Goal: Transaction & Acquisition: Subscribe to service/newsletter

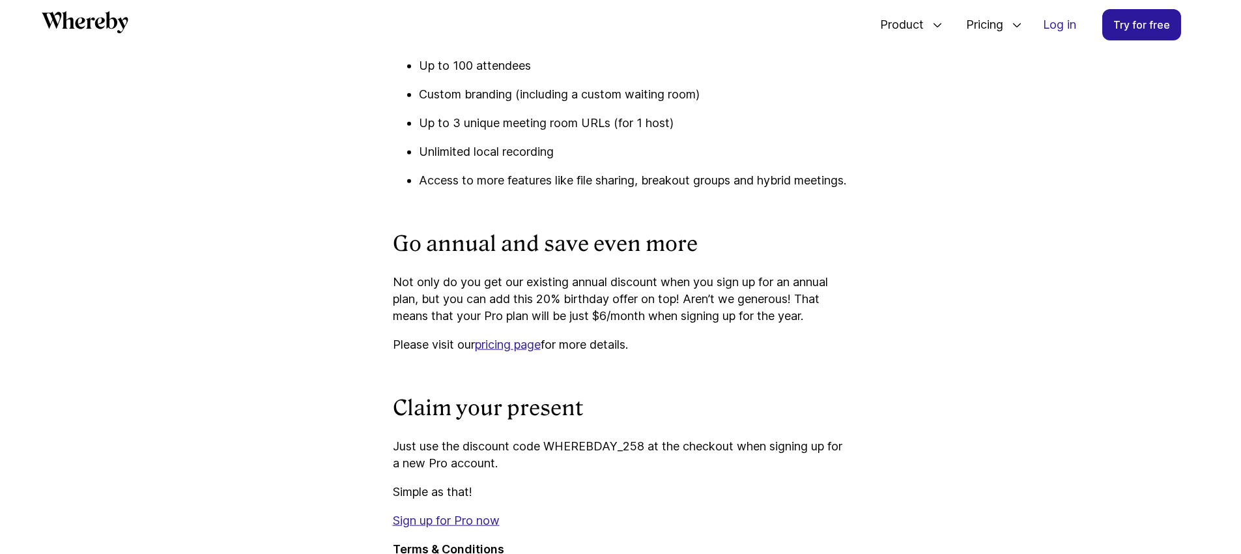
scroll to position [1696, 0]
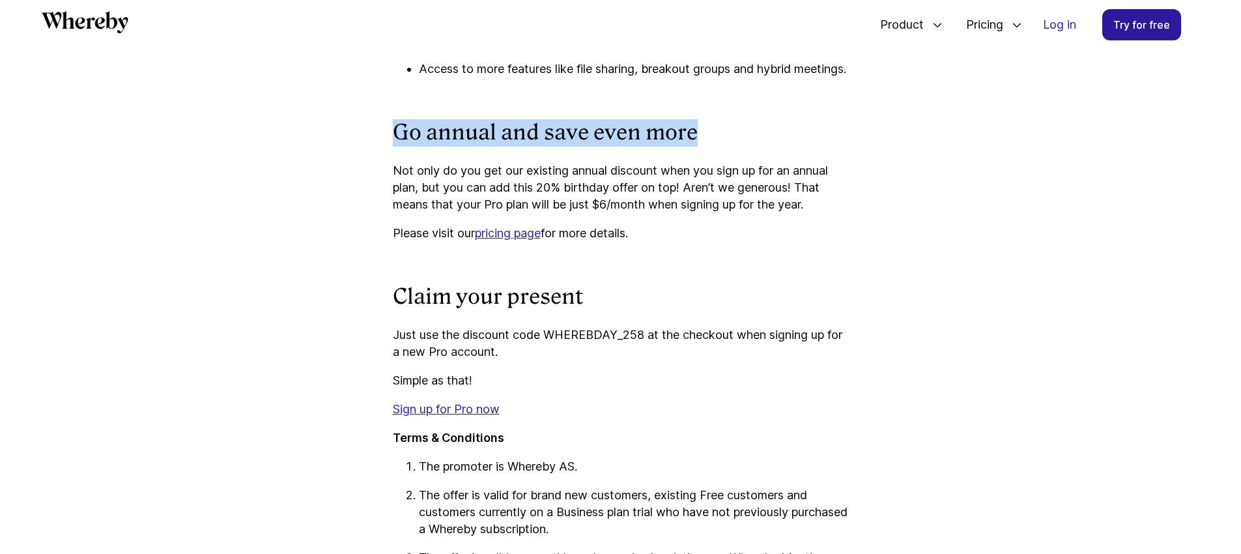
drag, startPoint x: 393, startPoint y: 154, endPoint x: 714, endPoint y: 153, distance: 321.2
click at [714, 147] on h3 "Go annual and save even more" at bounding box center [621, 132] width 456 height 27
click at [536, 147] on h3 "Go annual and save even more" at bounding box center [621, 132] width 456 height 27
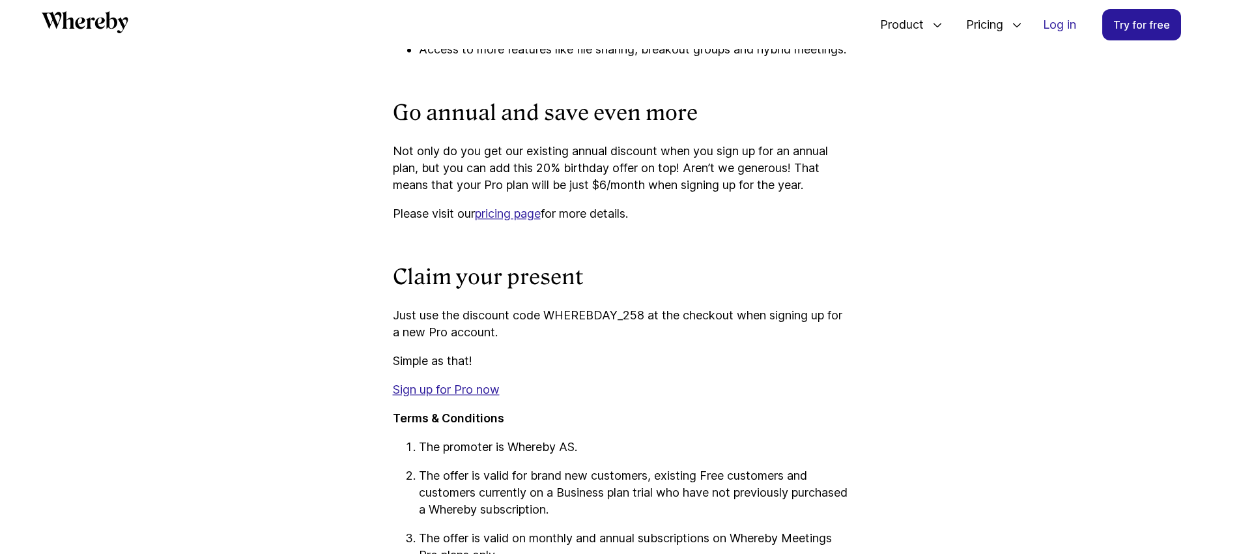
scroll to position [1717, 0]
click at [493, 176] on p "Not only do you get our existing annual discount when you sign up for an annual…" at bounding box center [621, 166] width 456 height 51
click at [431, 175] on p "Not only do you get our existing annual discount when you sign up for an annual…" at bounding box center [621, 166] width 456 height 51
drag, startPoint x: 404, startPoint y: 169, endPoint x: 573, endPoint y: 165, distance: 169.4
click at [536, 167] on p "Not only do you get our existing annual discount when you sign up for an annual…" at bounding box center [621, 166] width 456 height 51
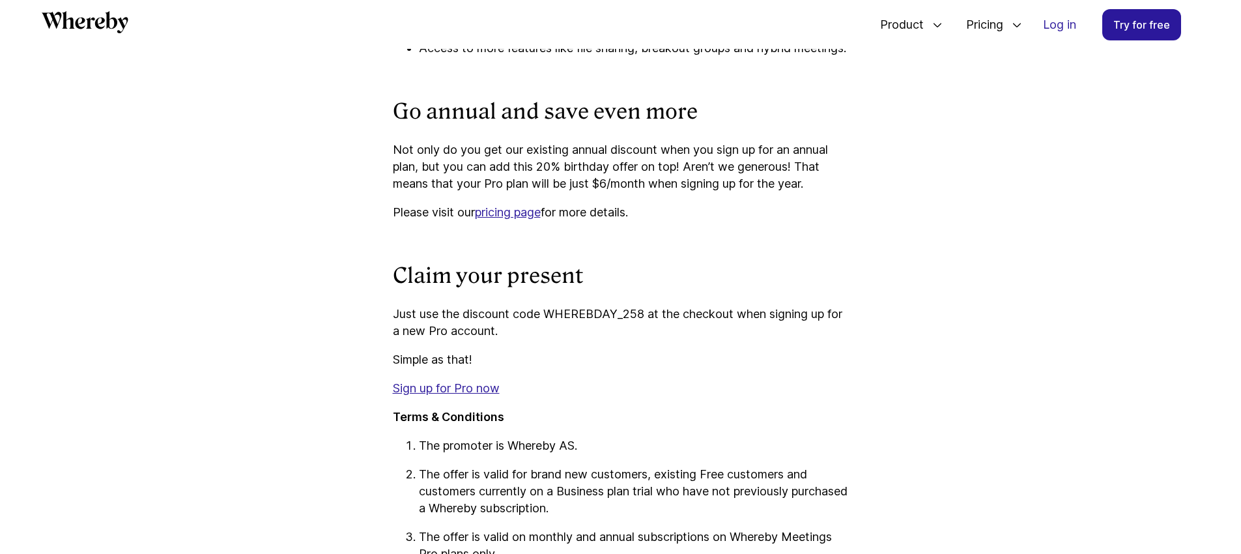
click at [689, 173] on p "Not only do you get our existing annual discount when you sign up for an annual…" at bounding box center [621, 166] width 456 height 51
drag, startPoint x: 450, startPoint y: 172, endPoint x: 578, endPoint y: 171, distance: 127.7
click at [574, 171] on p "Not only do you get our existing annual discount when you sign up for an annual…" at bounding box center [621, 166] width 456 height 51
click at [699, 170] on p "Not only do you get our existing annual discount when you sign up for an annual…" at bounding box center [621, 166] width 456 height 51
drag, startPoint x: 443, startPoint y: 172, endPoint x: 566, endPoint y: 171, distance: 122.5
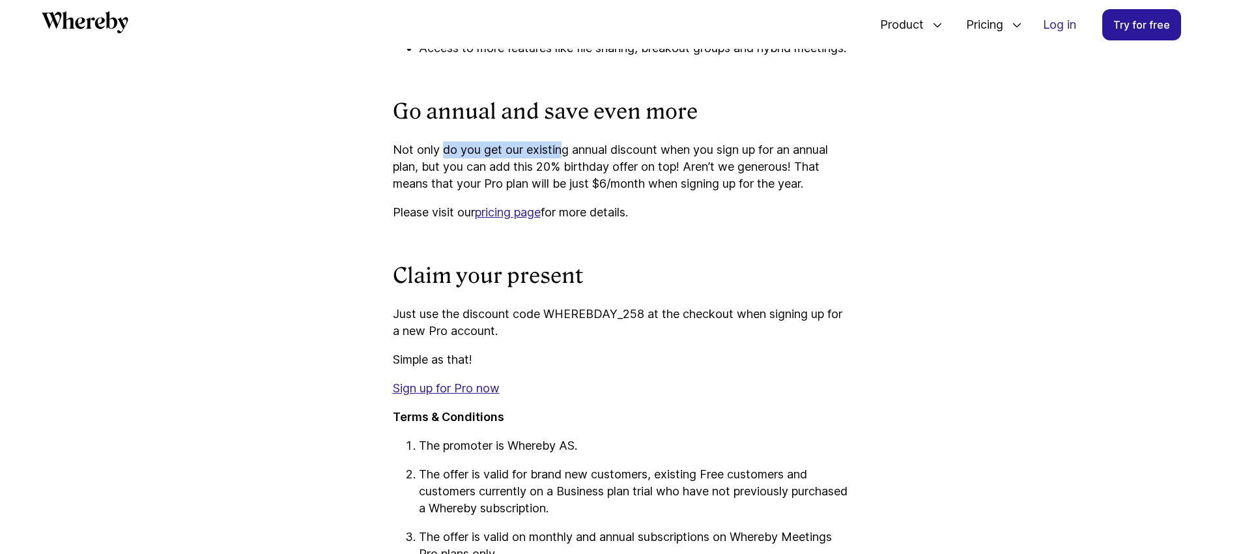
click at [566, 171] on p "Not only do you get our existing annual discount when you sign up for an annual…" at bounding box center [621, 166] width 456 height 51
click at [631, 170] on p "Not only do you get our existing annual discount when you sign up for an annual…" at bounding box center [621, 166] width 456 height 51
drag, startPoint x: 447, startPoint y: 175, endPoint x: 461, endPoint y: 175, distance: 14.3
click at [454, 175] on p "Not only do you get our existing annual discount when you sign up for an annual…" at bounding box center [621, 166] width 456 height 51
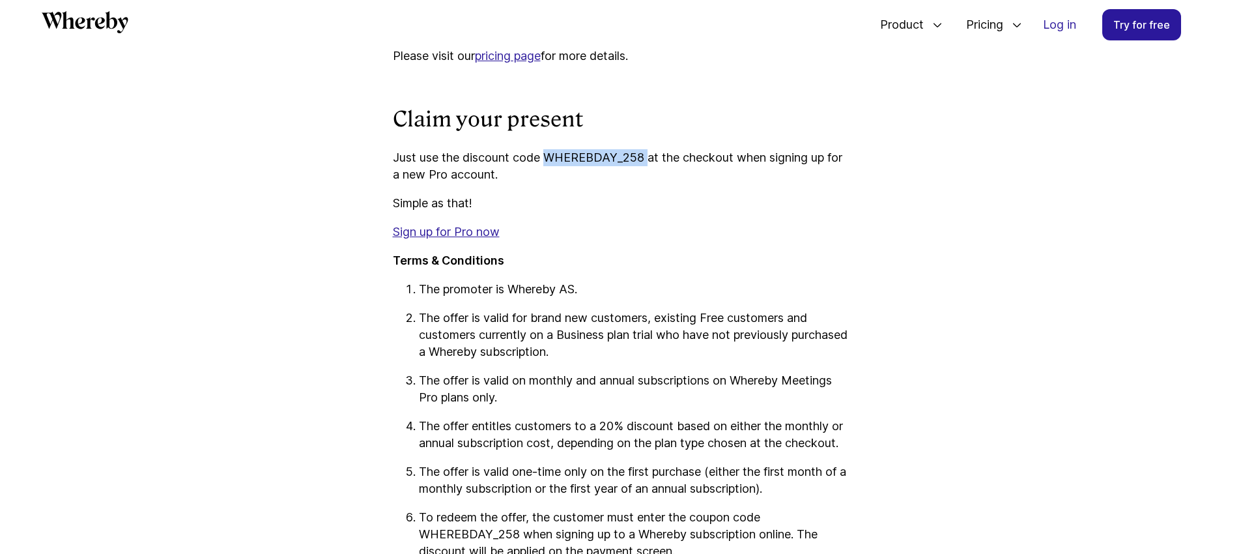
drag, startPoint x: 547, startPoint y: 172, endPoint x: 648, endPoint y: 173, distance: 101.6
click at [648, 173] on p "Just use the discount code WHEREBDAY_258 at the checkout when signing up for a …" at bounding box center [621, 166] width 456 height 34
copy p "WHEREBDAY_258"
click at [462, 238] on link "Sign up for Pro now" at bounding box center [446, 232] width 107 height 14
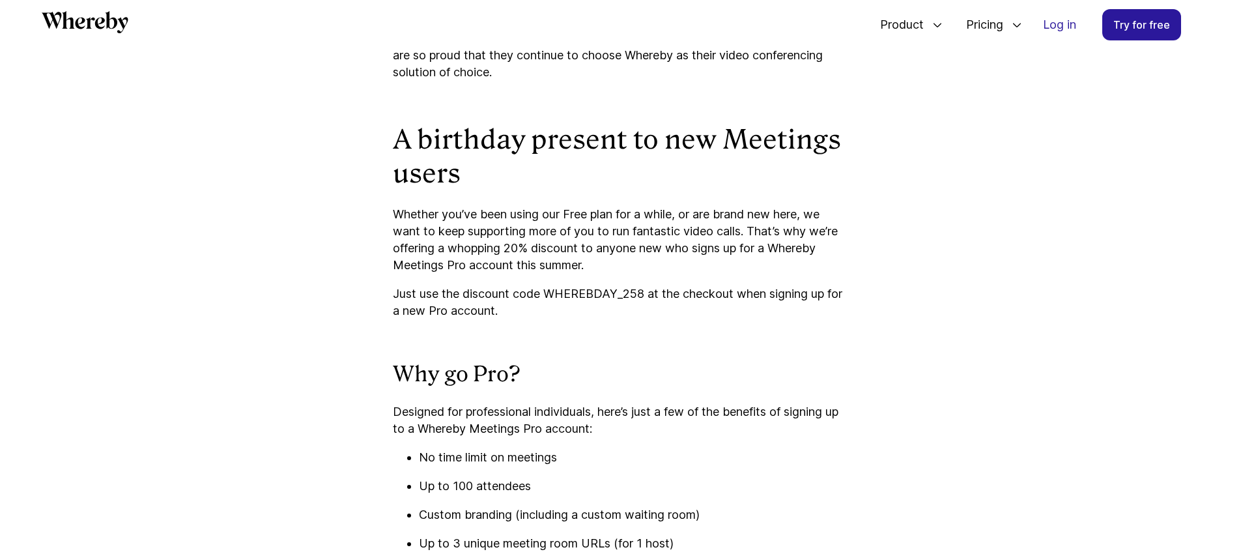
scroll to position [758, 0]
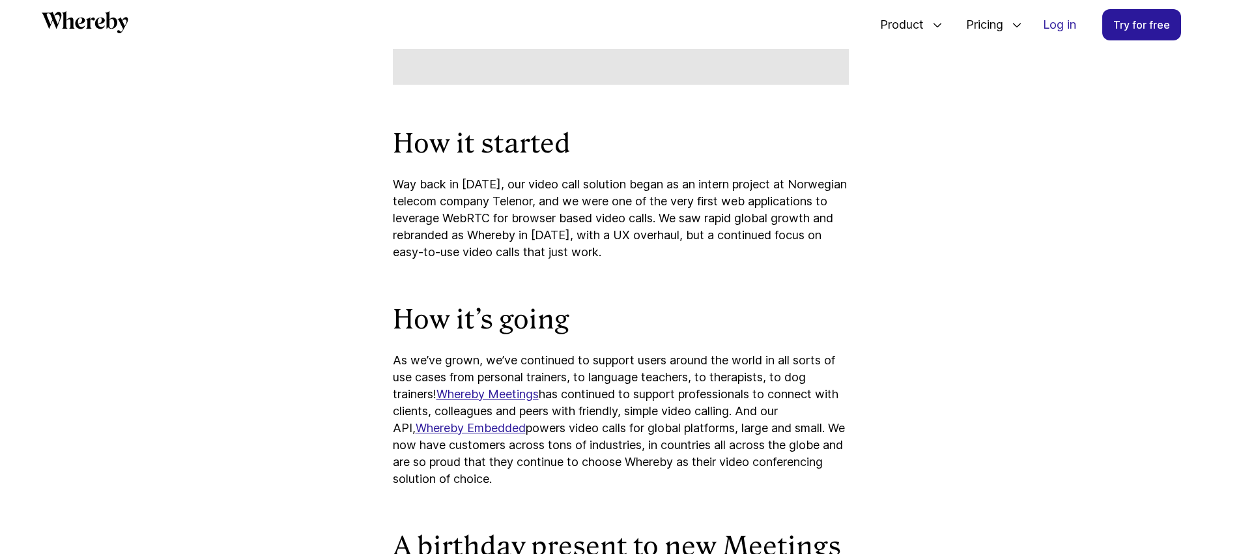
click at [96, 23] on icon "Whereby" at bounding box center [100, 24] width 10 height 12
